Goal: Navigation & Orientation: Find specific page/section

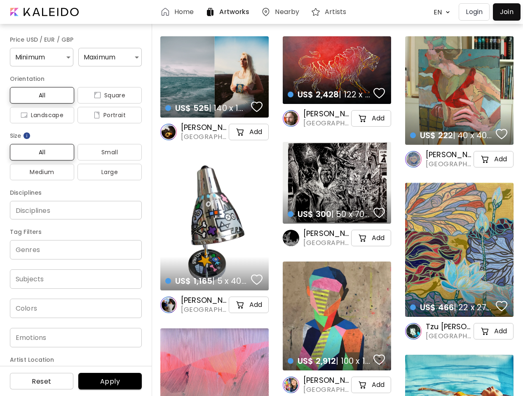
click at [440, 12] on body "Home Artworks Nearby Artists EN ******* Login Join Price USD / EUR / GBP Minimu…" at bounding box center [261, 198] width 523 height 396
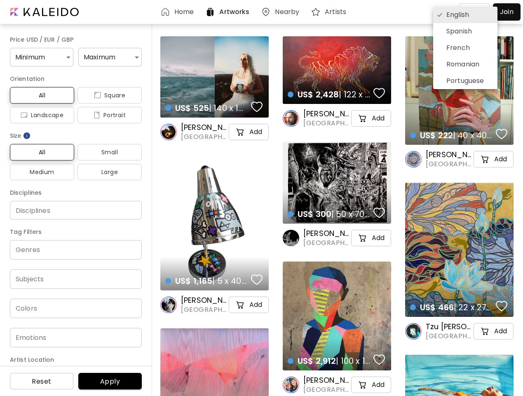
click at [40, 57] on div at bounding box center [261, 198] width 523 height 396
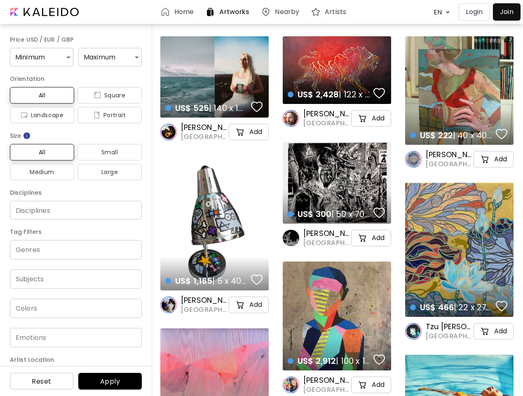
click at [107, 57] on div "English Spanish French Romanian Portuguese" at bounding box center [261, 198] width 523 height 396
click at [41, 95] on span "All" at bounding box center [41, 95] width 51 height 10
click at [106, 95] on span "Square" at bounding box center [109, 95] width 51 height 10
click at [41, 115] on span "Landscape" at bounding box center [41, 115] width 51 height 10
click at [106, 115] on span "Portrait" at bounding box center [109, 115] width 51 height 10
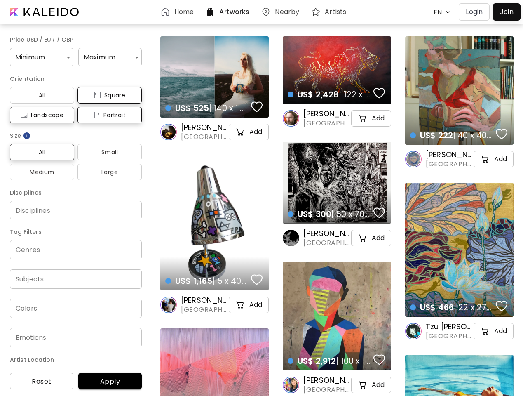
click at [27, 136] on img at bounding box center [27, 135] width 8 height 8
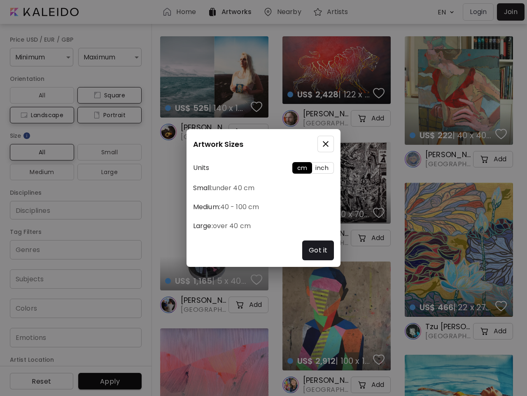
click at [41, 152] on div "Artwork Sizes Units cm inch Small: under 40 cm Medium: 40 - 100 cm Large: over …" at bounding box center [263, 198] width 527 height 396
click at [106, 152] on div "Artwork Sizes Units cm inch Small: under 40 cm Medium: 40 - 100 cm Large: over …" at bounding box center [263, 198] width 527 height 396
